Goal: Transaction & Acquisition: Download file/media

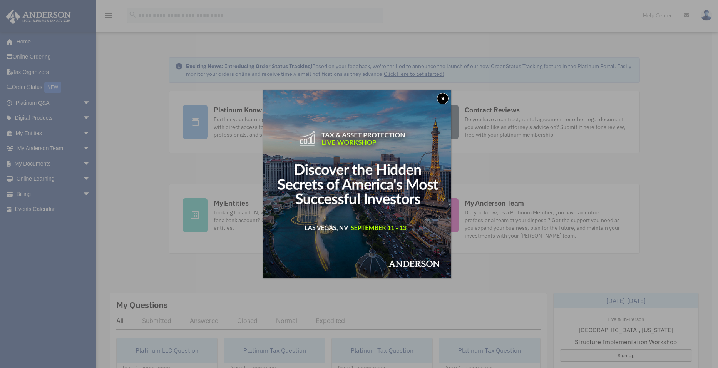
click at [442, 96] on button "x" at bounding box center [443, 99] width 12 height 12
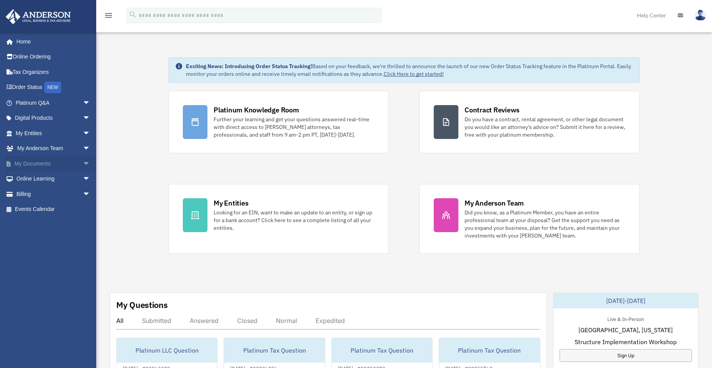
click at [83, 164] on span "arrow_drop_down" at bounding box center [90, 164] width 15 height 16
click at [83, 160] on span "arrow_drop_up" at bounding box center [90, 164] width 15 height 16
click at [38, 164] on link "My Documents arrow_drop_down" at bounding box center [53, 163] width 97 height 15
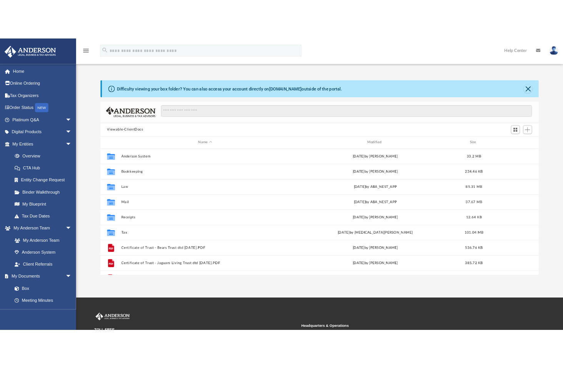
scroll to position [169, 548]
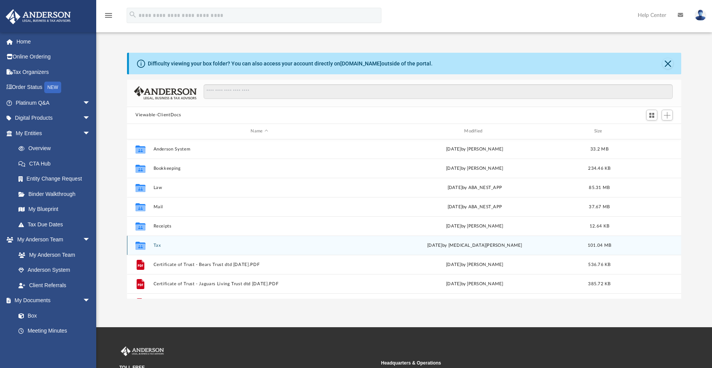
click at [146, 248] on icon "Collaborated Folder" at bounding box center [140, 245] width 12 height 12
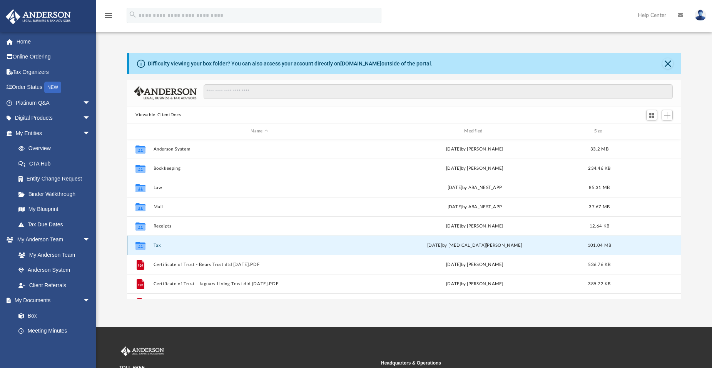
click at [155, 246] on button "Tax" at bounding box center [260, 244] width 212 height 5
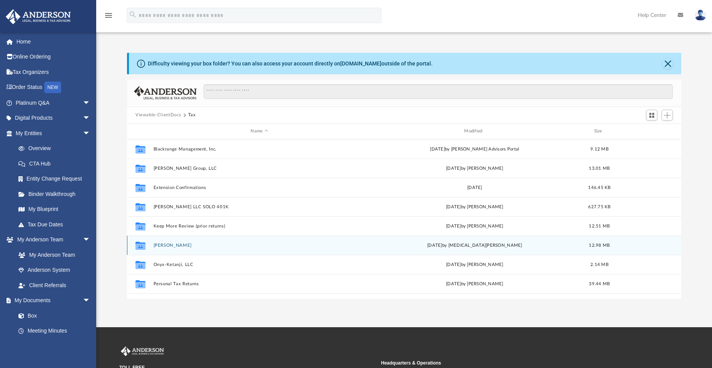
click at [163, 243] on button "Miller, Justin" at bounding box center [260, 244] width 212 height 5
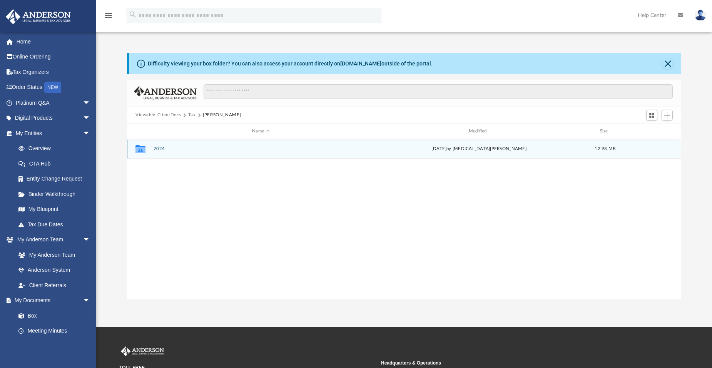
click at [158, 149] on button "2024" at bounding box center [261, 148] width 215 height 5
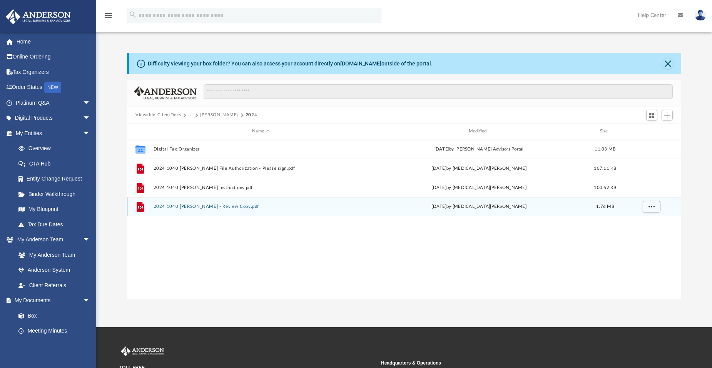
click at [176, 206] on button "2024 1040 Miller, Justin - Review Copy.pdf" at bounding box center [261, 206] width 215 height 5
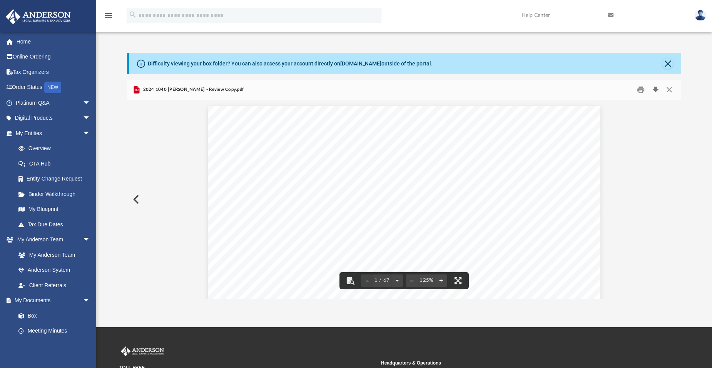
click at [658, 92] on button "Download" at bounding box center [655, 90] width 14 height 12
click at [670, 89] on button "Close" at bounding box center [669, 90] width 14 height 12
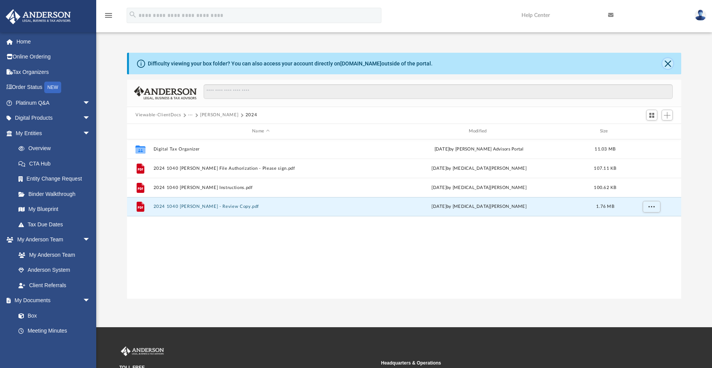
click at [669, 63] on button "Close" at bounding box center [667, 63] width 11 height 11
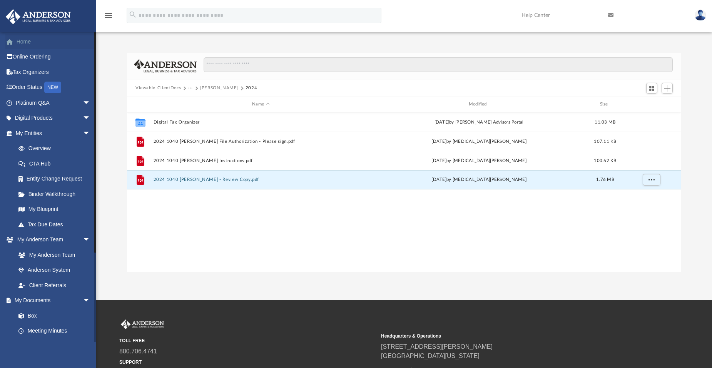
click at [24, 43] on link "Home" at bounding box center [53, 41] width 97 height 15
